Goal: Task Accomplishment & Management: Use online tool/utility

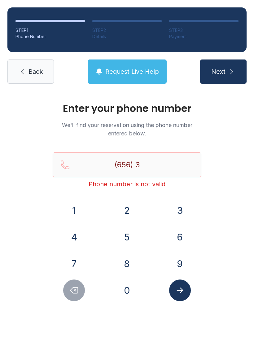
click at [63, 204] on div "1" at bounding box center [74, 211] width 43 height 22
click at [76, 290] on icon "Delete number" at bounding box center [74, 291] width 7 height 6
click at [76, 292] on icon "Delete number" at bounding box center [73, 290] width 9 height 9
type input "(6"
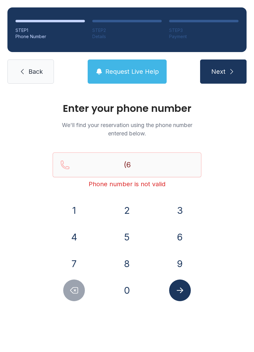
click at [75, 292] on icon "Delete number" at bounding box center [73, 290] width 9 height 9
click at [182, 207] on button "3" at bounding box center [180, 211] width 22 height 22
click at [78, 217] on button "1" at bounding box center [74, 211] width 22 height 22
click at [127, 211] on button "2" at bounding box center [127, 211] width 22 height 22
type input "(312)"
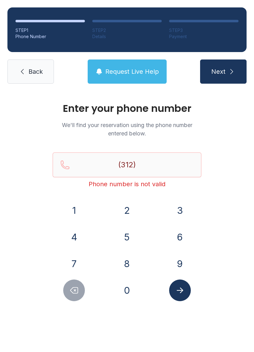
click at [120, 60] on button "Request Live Help" at bounding box center [127, 72] width 79 height 24
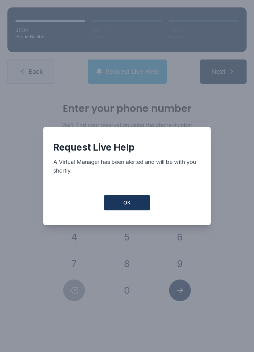
click at [122, 200] on button "OK" at bounding box center [127, 203] width 47 height 16
